Goal: Use online tool/utility: Use online tool/utility

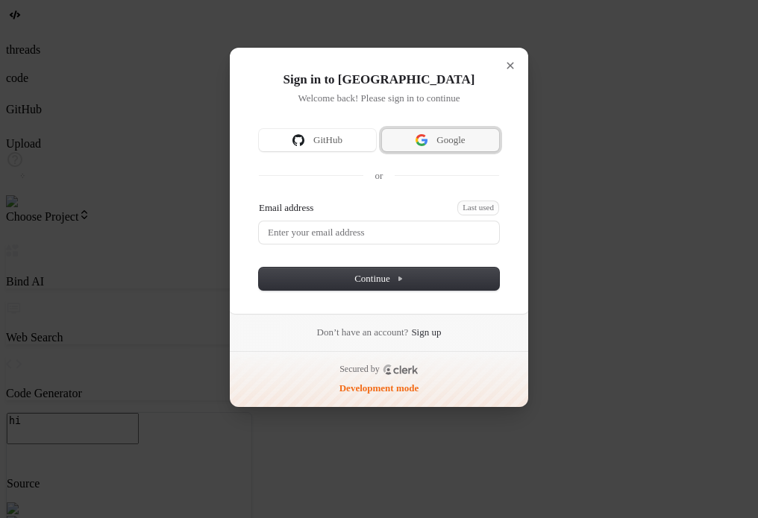
click at [456, 146] on span "Google" at bounding box center [450, 140] width 28 height 13
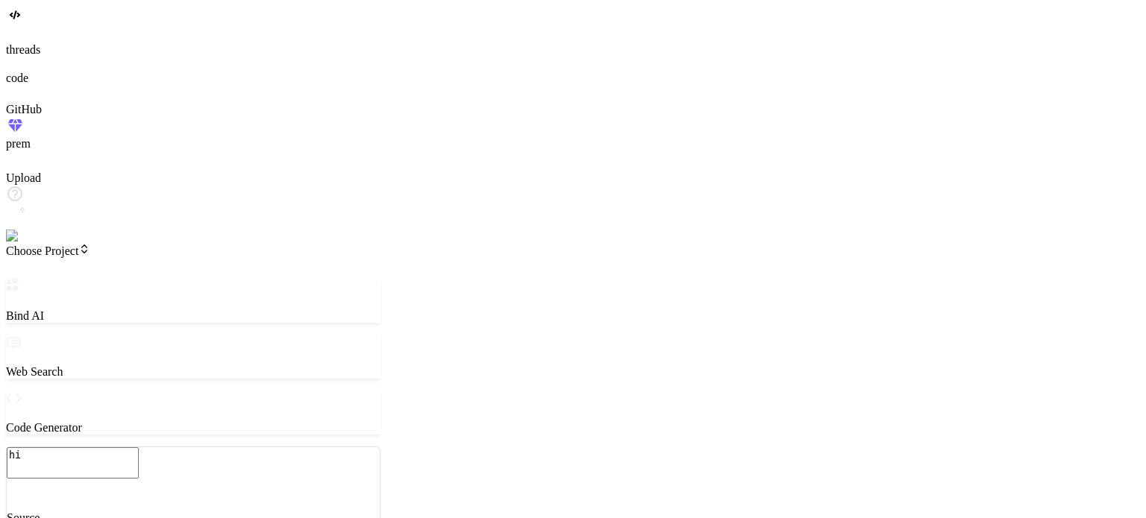
type textarea "x"
